Goal: Task Accomplishment & Management: Use online tool/utility

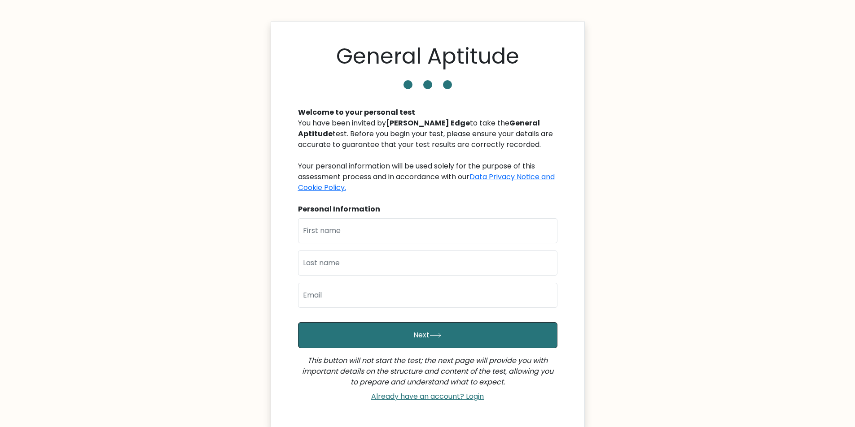
scroll to position [45, 0]
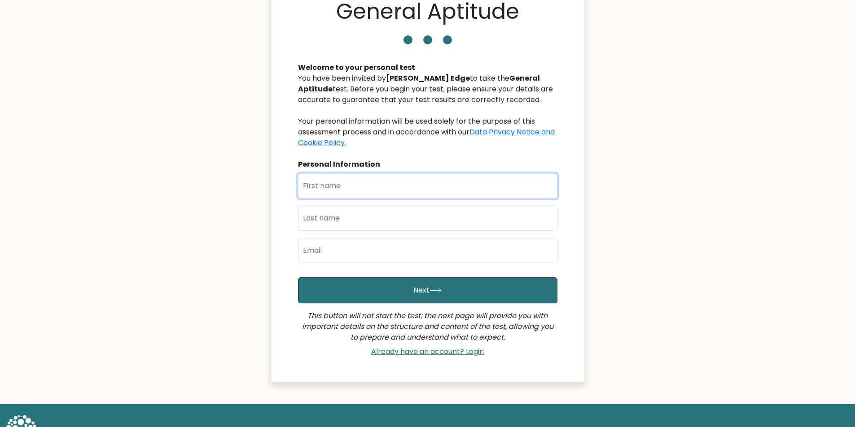
click at [356, 184] on input "text" at bounding box center [427, 186] width 259 height 25
click at [377, 183] on input "text" at bounding box center [427, 186] width 259 height 25
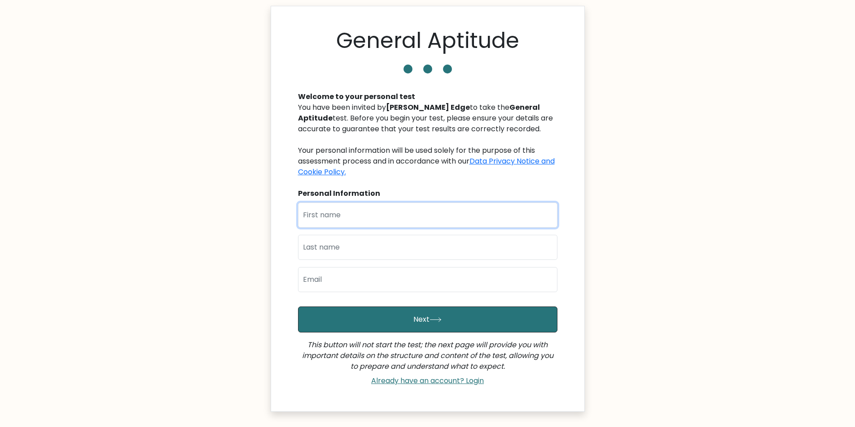
scroll to position [0, 0]
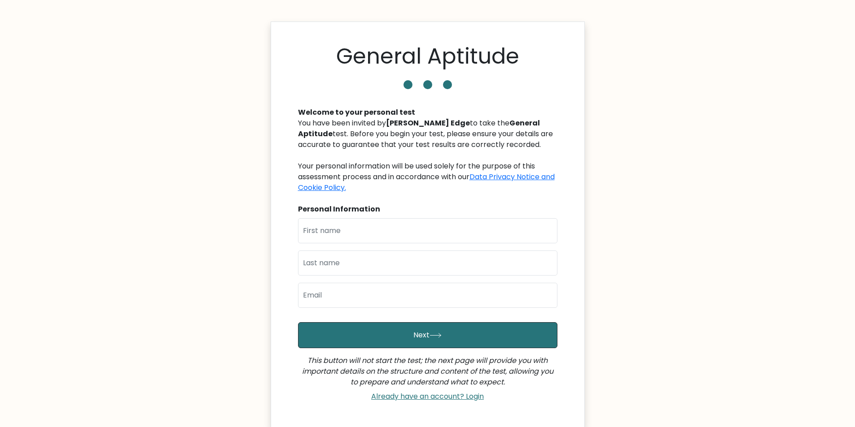
click at [488, 119] on b "General Aptitude" at bounding box center [419, 128] width 242 height 21
click at [490, 119] on b "General Aptitude" at bounding box center [419, 128] width 242 height 21
click at [461, 70] on h1 "General Aptitude" at bounding box center [427, 57] width 183 height 26
click at [434, 401] on link "Already have an account? Login" at bounding box center [427, 397] width 120 height 10
click at [475, 395] on link "Already have an account? Login" at bounding box center [427, 397] width 120 height 10
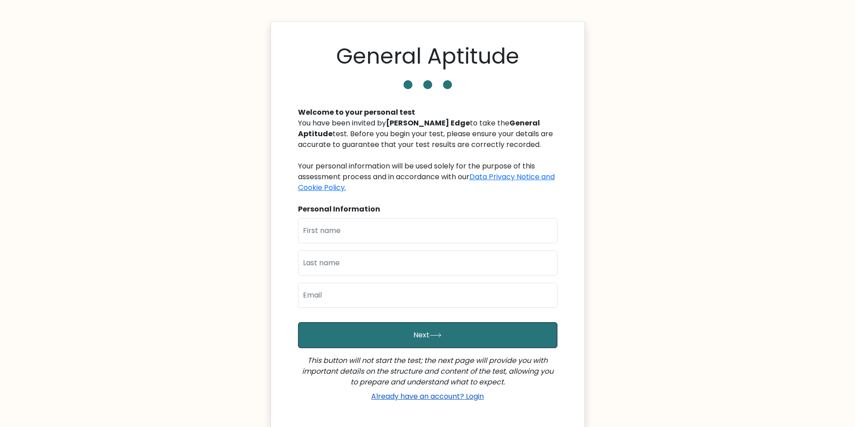
click at [475, 397] on link "Already have an account? Login" at bounding box center [427, 397] width 120 height 10
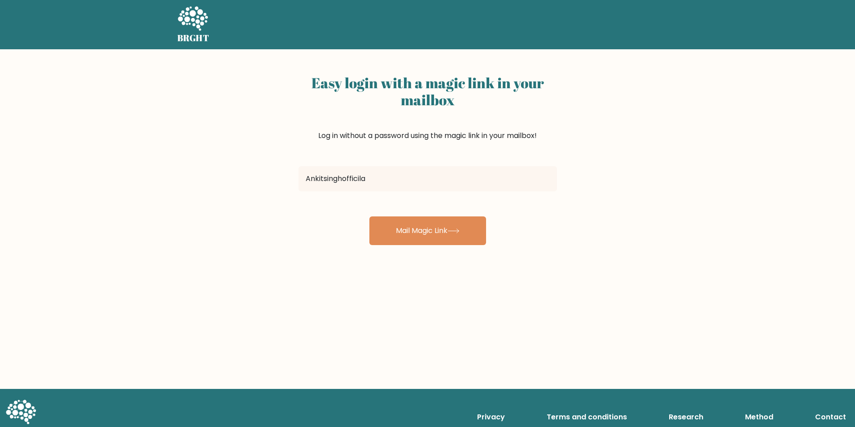
type input "Ankitsinghofficilas"
drag, startPoint x: 322, startPoint y: 180, endPoint x: 402, endPoint y: 175, distance: 80.4
click at [402, 175] on input "Ankitsinghofficilas" at bounding box center [427, 178] width 258 height 25
click at [377, 179] on input "Ankitsinghofficilas" at bounding box center [427, 178] width 258 height 25
drag, startPoint x: 386, startPoint y: 177, endPoint x: 301, endPoint y: 179, distance: 84.8
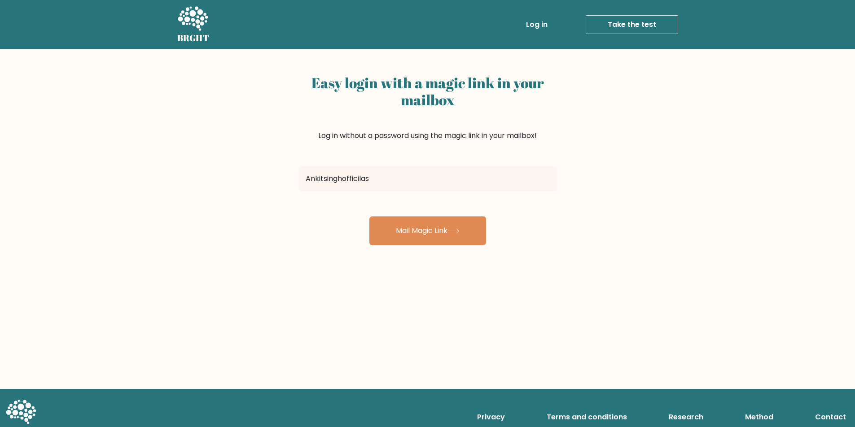
click at [301, 179] on input "Ankitsinghofficilas" at bounding box center [427, 178] width 258 height 25
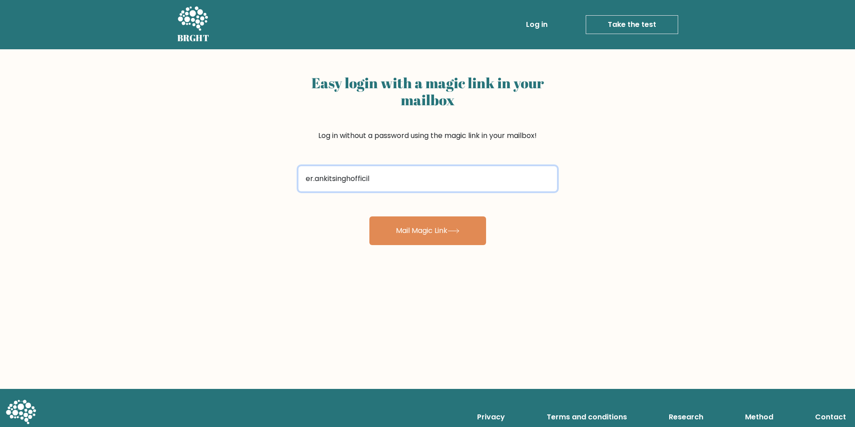
click at [394, 174] on input "er.ankitsinghofficil" at bounding box center [427, 178] width 258 height 25
click at [394, 173] on input "er.ankitsinghofficials" at bounding box center [427, 178] width 258 height 25
click at [375, 179] on input "er.ankitsinghofficial@gmail.com" at bounding box center [427, 178] width 258 height 25
type input "er.ankitsinghofficial123@gmail.com"
click at [369, 217] on button "Mail Magic Link" at bounding box center [427, 231] width 117 height 29
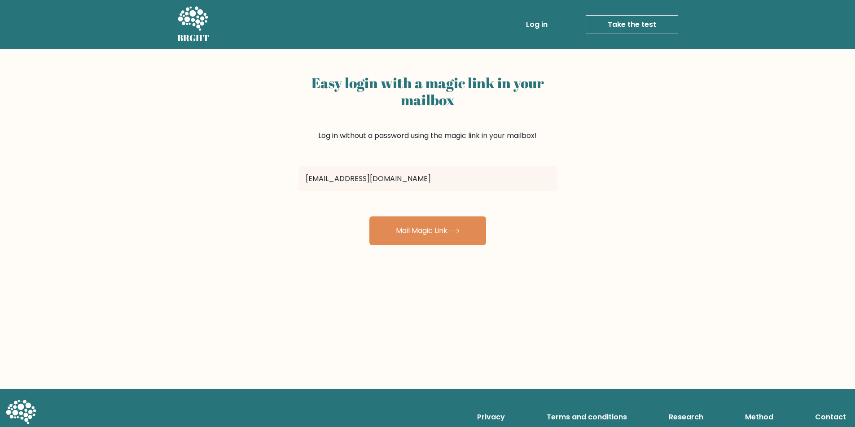
click at [637, 20] on link "Take the test" at bounding box center [631, 24] width 92 height 19
click at [628, 26] on link "Take the test" at bounding box center [631, 24] width 92 height 19
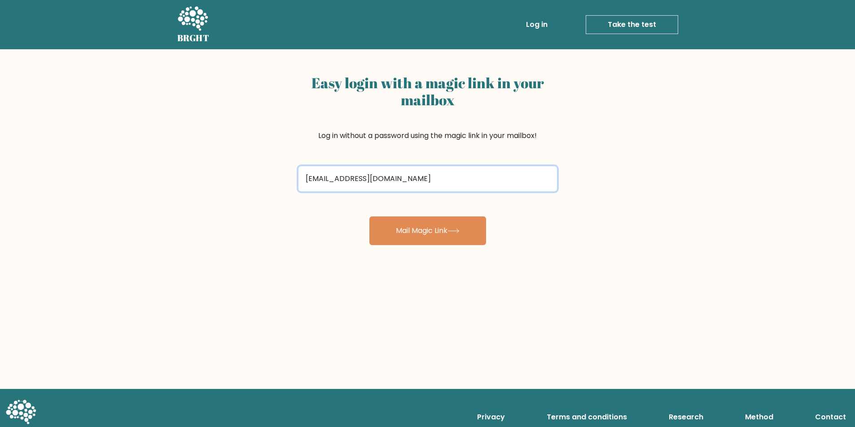
drag, startPoint x: 467, startPoint y: 178, endPoint x: 236, endPoint y: 200, distance: 231.6
click at [236, 200] on div "Easy login with a magic link in your mailbox Log in without a password using th…" at bounding box center [427, 219] width 855 height 340
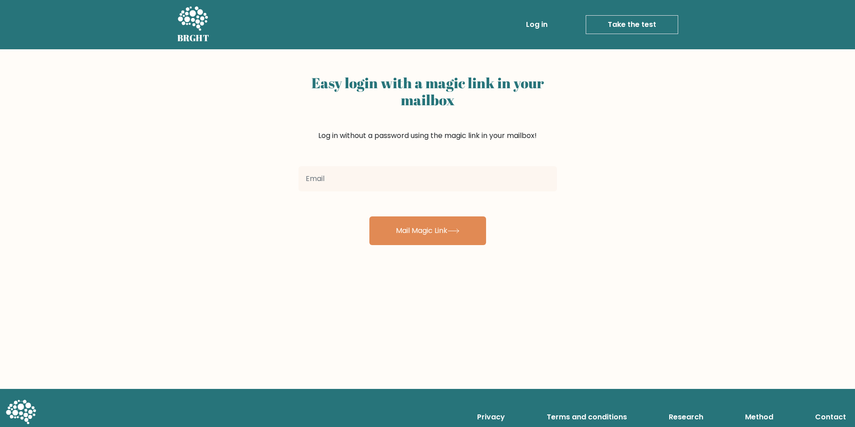
drag, startPoint x: 660, startPoint y: 115, endPoint x: 688, endPoint y: 74, distance: 49.3
click at [660, 115] on div "Easy login with a magic link in your mailbox Log in without a password using th…" at bounding box center [427, 219] width 855 height 340
drag, startPoint x: 793, startPoint y: 0, endPoint x: 645, endPoint y: 101, distance: 179.8
click at [645, 101] on div "Easy login with a magic link in your mailbox Log in without a password using th…" at bounding box center [427, 219] width 855 height 340
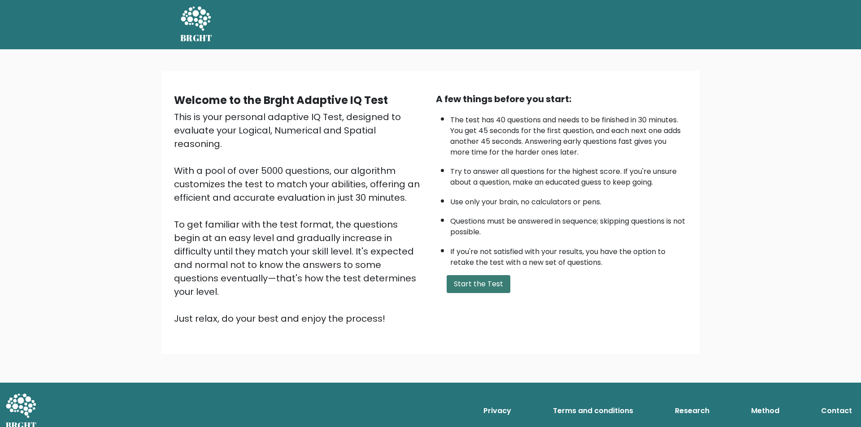
click at [475, 286] on button "Start the Test" at bounding box center [479, 284] width 64 height 18
